Goal: Find specific page/section: Find specific page/section

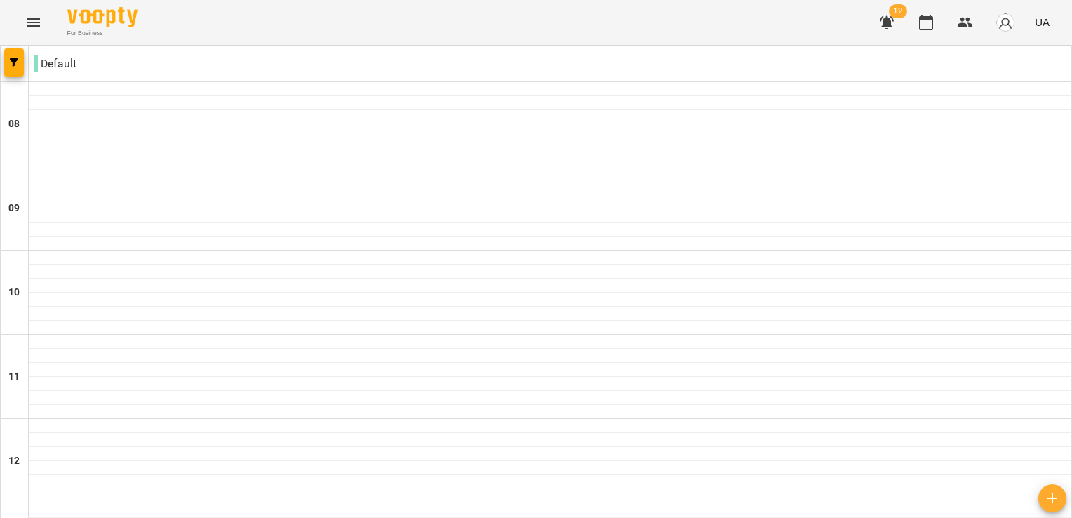
scroll to position [316, 0]
click at [35, 22] on icon "Menu" at bounding box center [33, 22] width 13 height 8
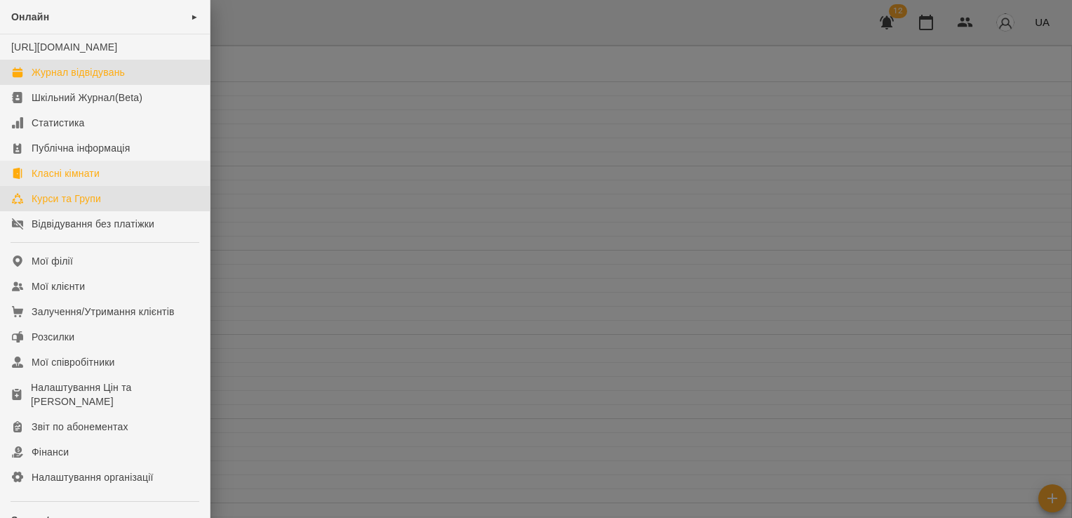
drag, startPoint x: 59, startPoint y: 205, endPoint x: 109, endPoint y: 195, distance: 50.8
click at [59, 205] on link "Курси та Групи" at bounding box center [105, 198] width 210 height 25
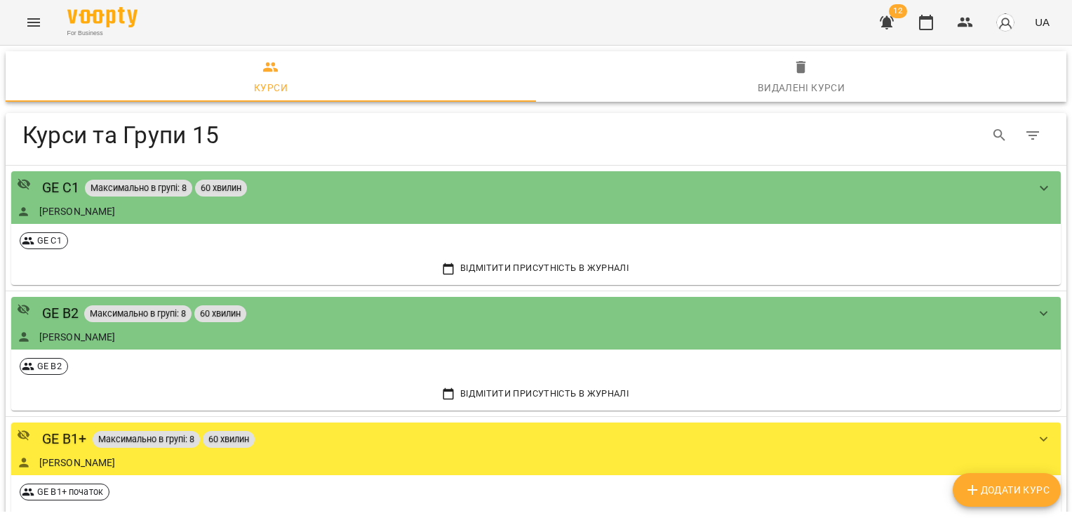
click at [22, 22] on button "Menu" at bounding box center [34, 23] width 34 height 34
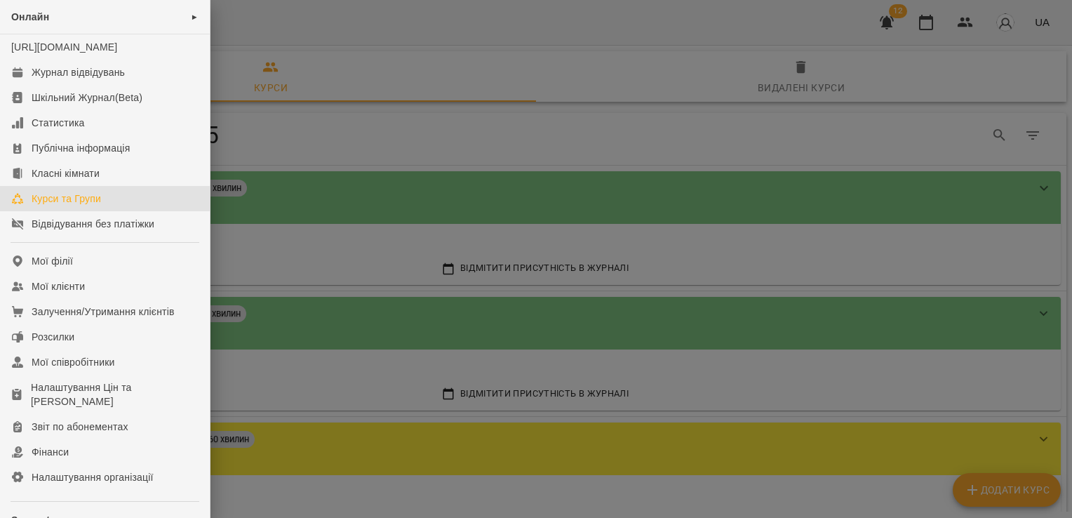
click at [73, 206] on div "Курси та Групи" at bounding box center [66, 198] width 69 height 14
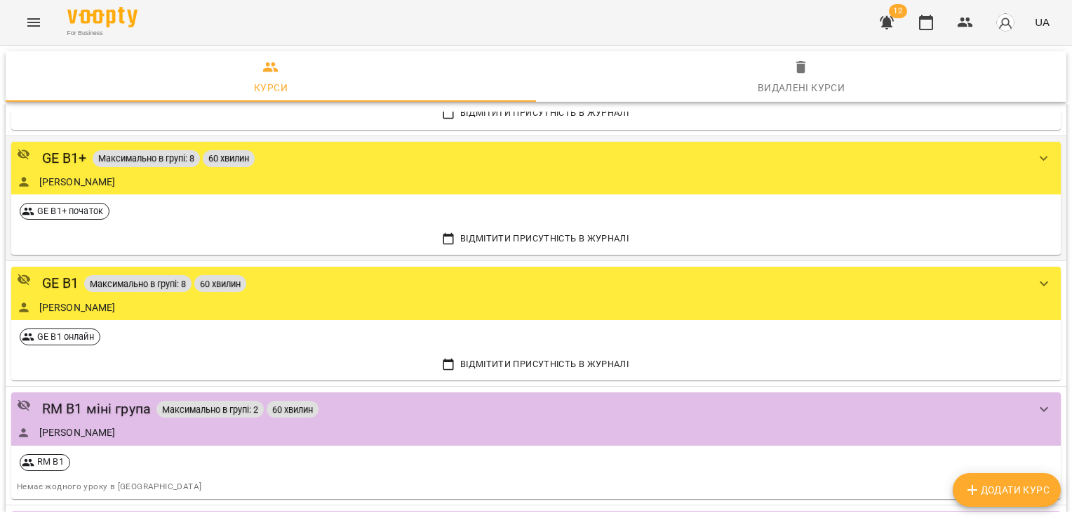
scroll to position [210, 0]
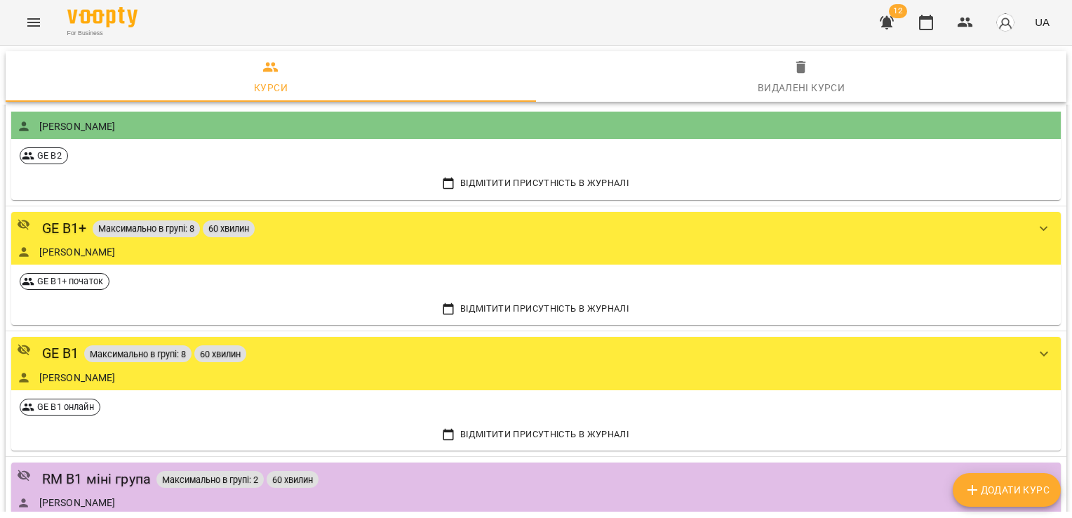
click at [29, 11] on button "Menu" at bounding box center [34, 23] width 34 height 34
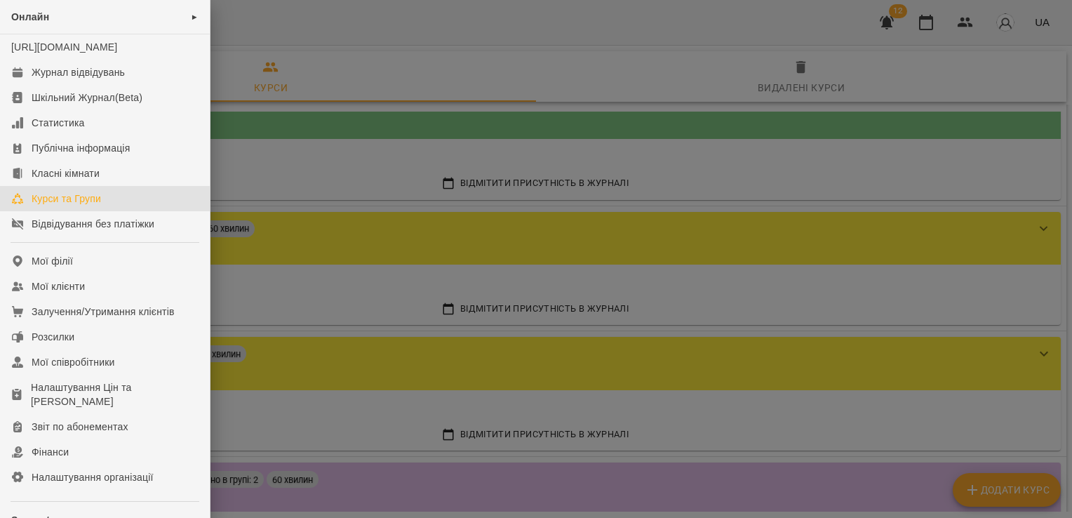
click at [67, 206] on div "Курси та Групи" at bounding box center [66, 198] width 69 height 14
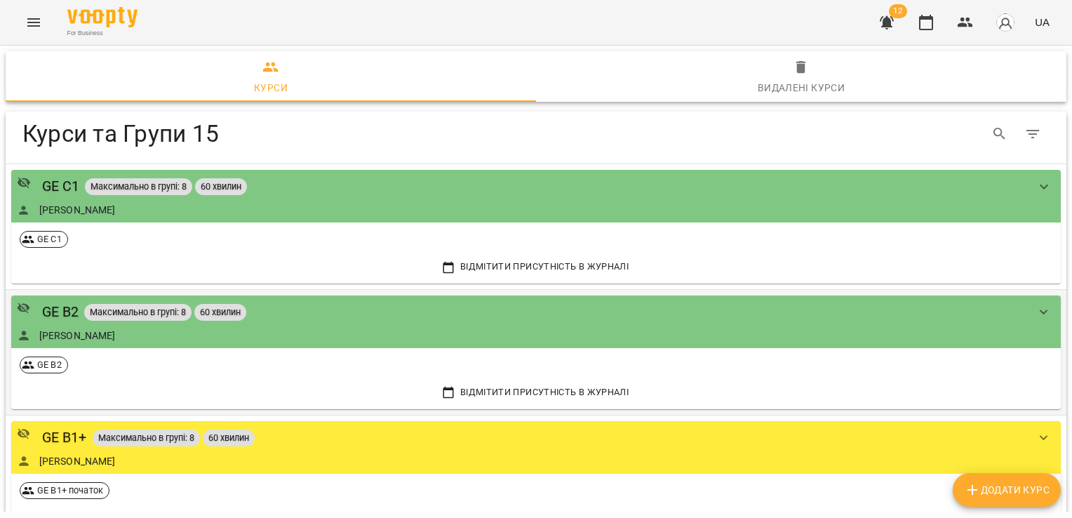
scroll to position [0, 0]
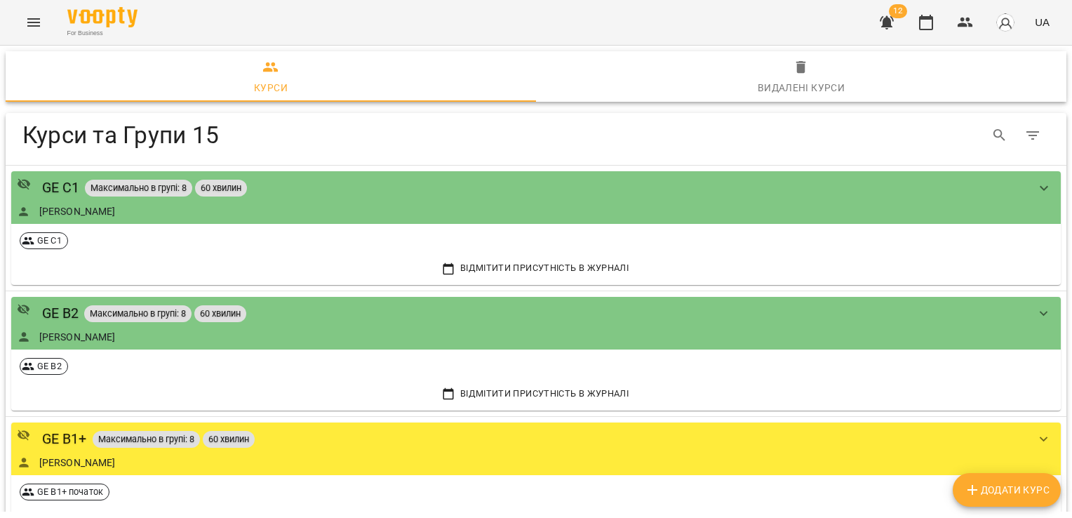
click at [33, 20] on icon "Menu" at bounding box center [33, 22] width 17 height 17
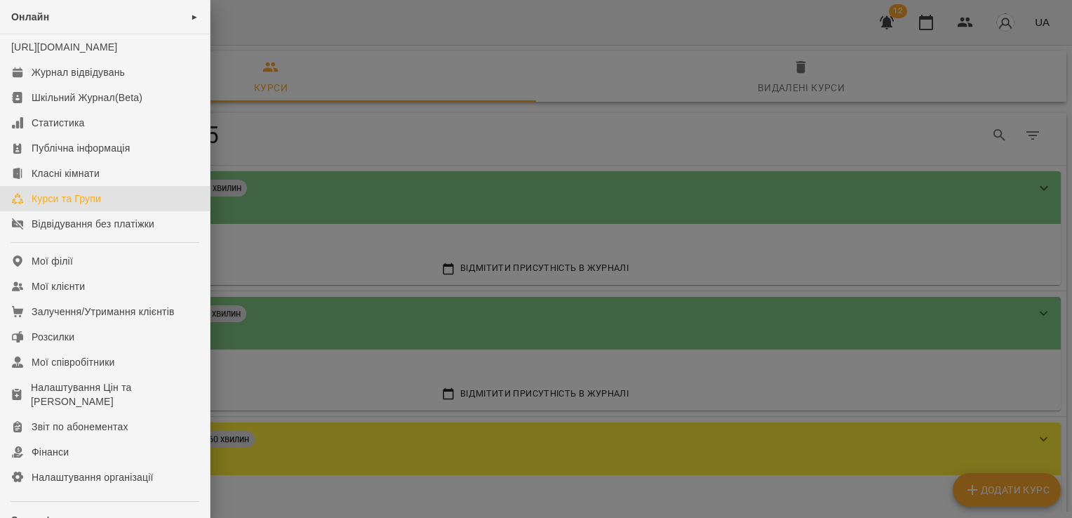
click at [43, 211] on link "Курси та Групи" at bounding box center [105, 198] width 210 height 25
